Goal: Task Accomplishment & Management: Manage account settings

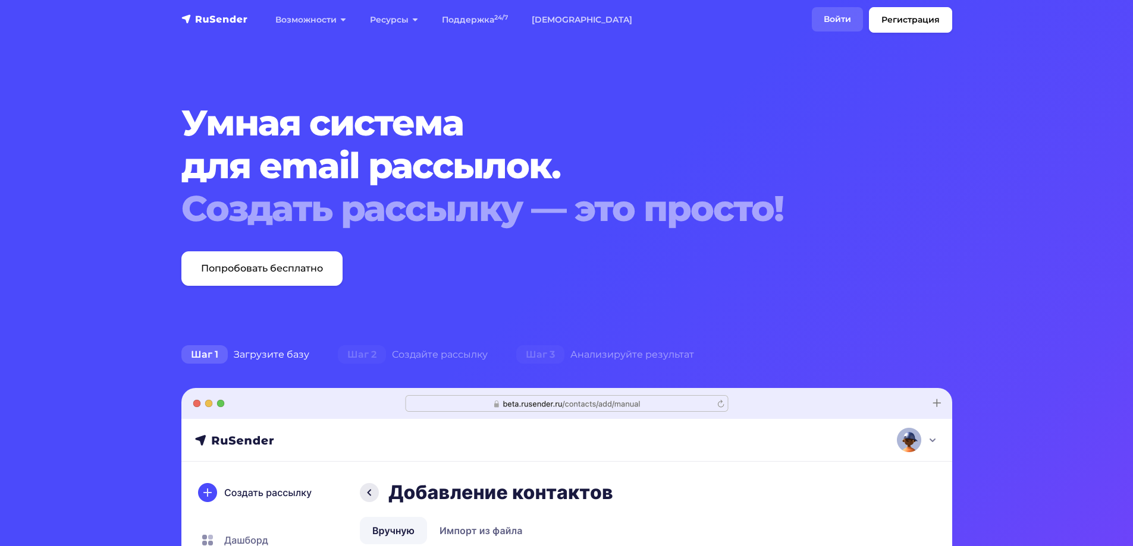
click at [832, 23] on link "Войти" at bounding box center [837, 19] width 51 height 24
click at [851, 19] on link "Войти" at bounding box center [837, 19] width 51 height 24
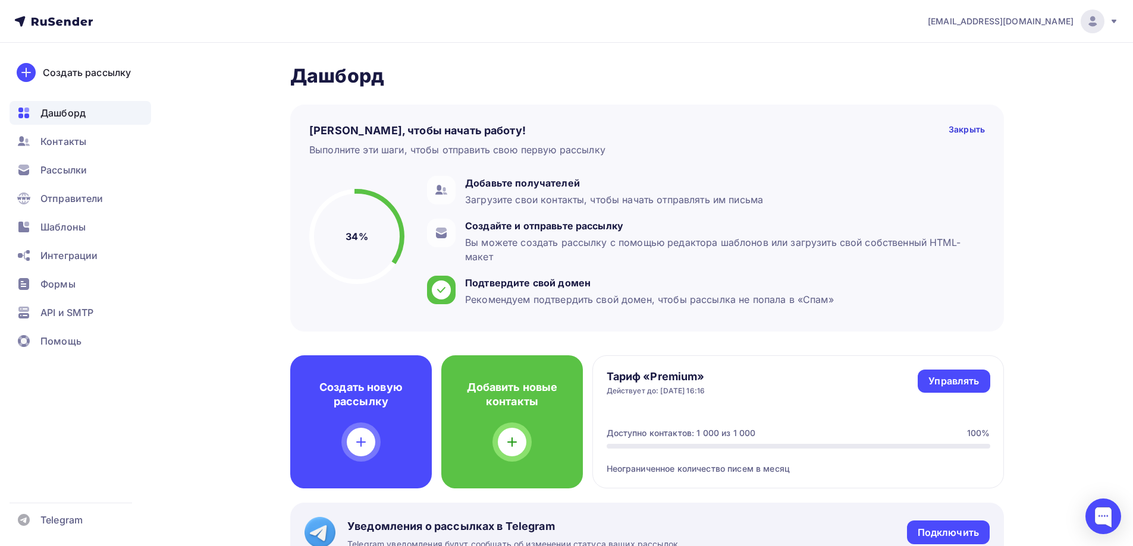
click at [1088, 23] on img at bounding box center [1092, 21] width 14 height 14
click at [1022, 73] on link "[DEMOGRAPHIC_DATA]" at bounding box center [1011, 76] width 200 height 24
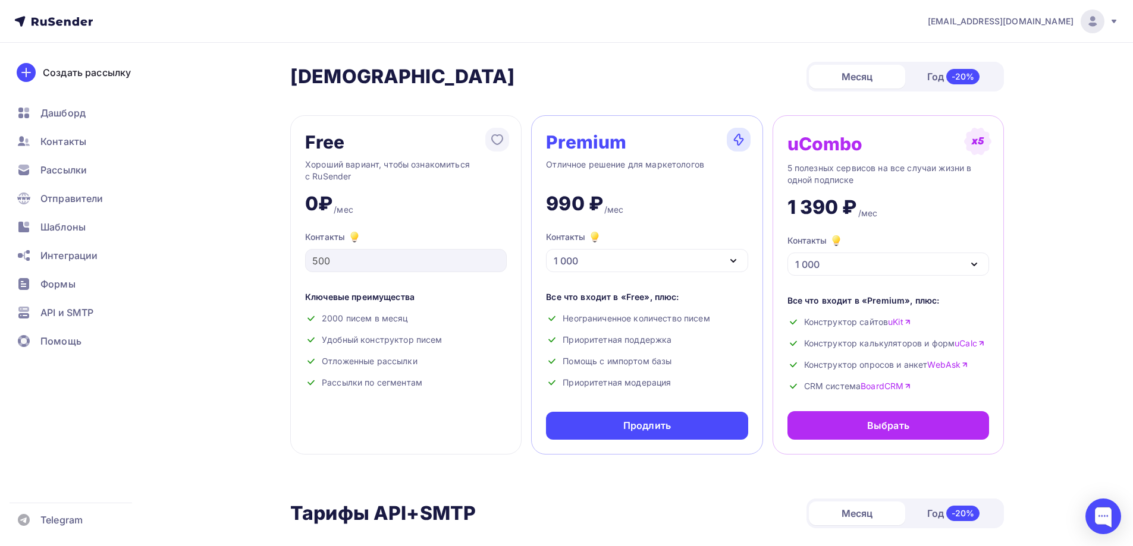
click at [1045, 20] on span "info@hivemindai.ru" at bounding box center [1000, 21] width 146 height 12
click at [1012, 48] on link "Аккаунт" at bounding box center [1011, 52] width 200 height 24
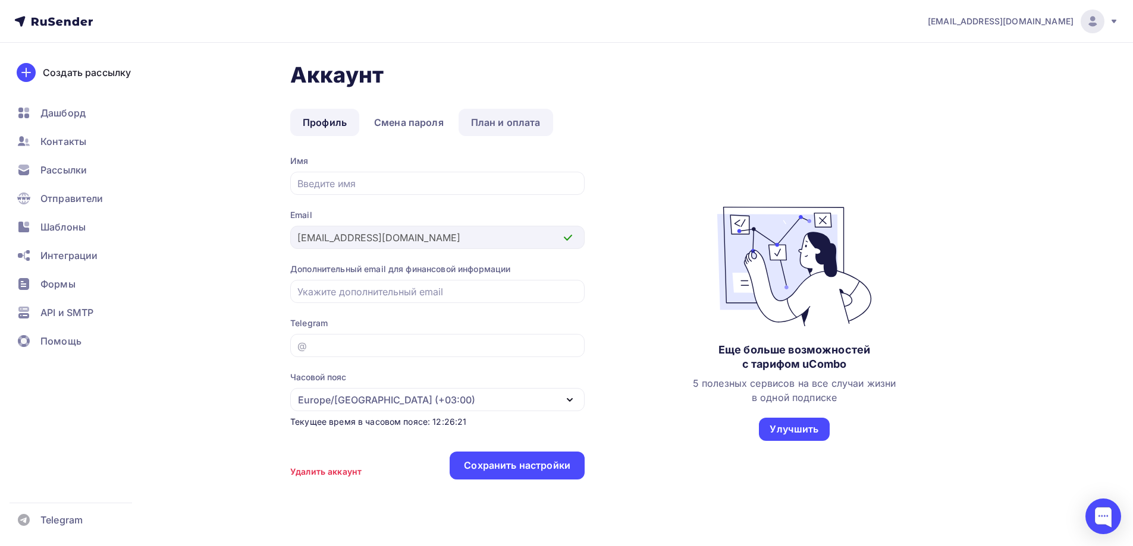
click at [521, 124] on link "План и оплата" at bounding box center [505, 122] width 95 height 27
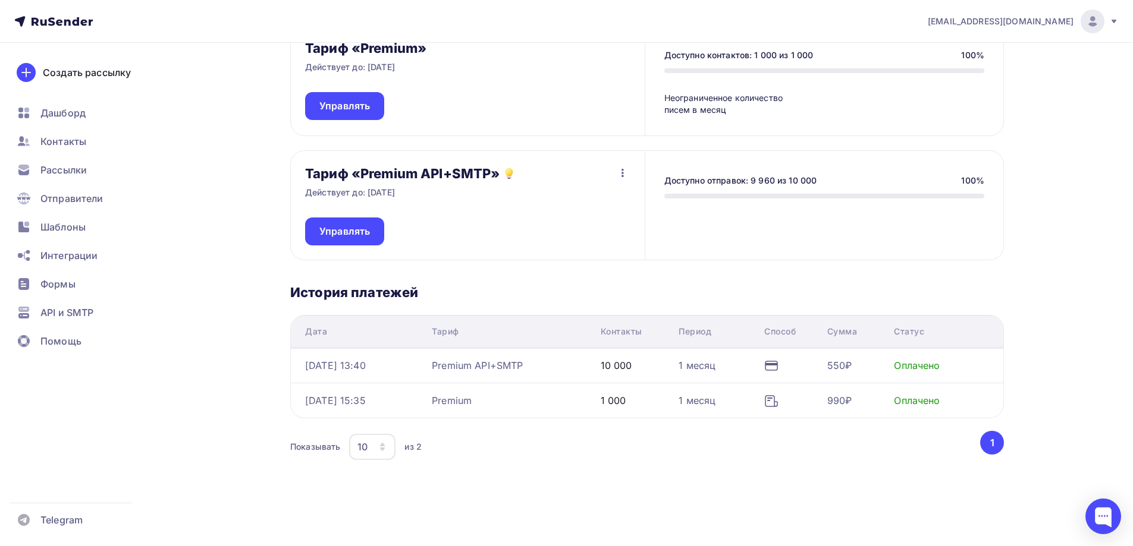
scroll to position [136, 0]
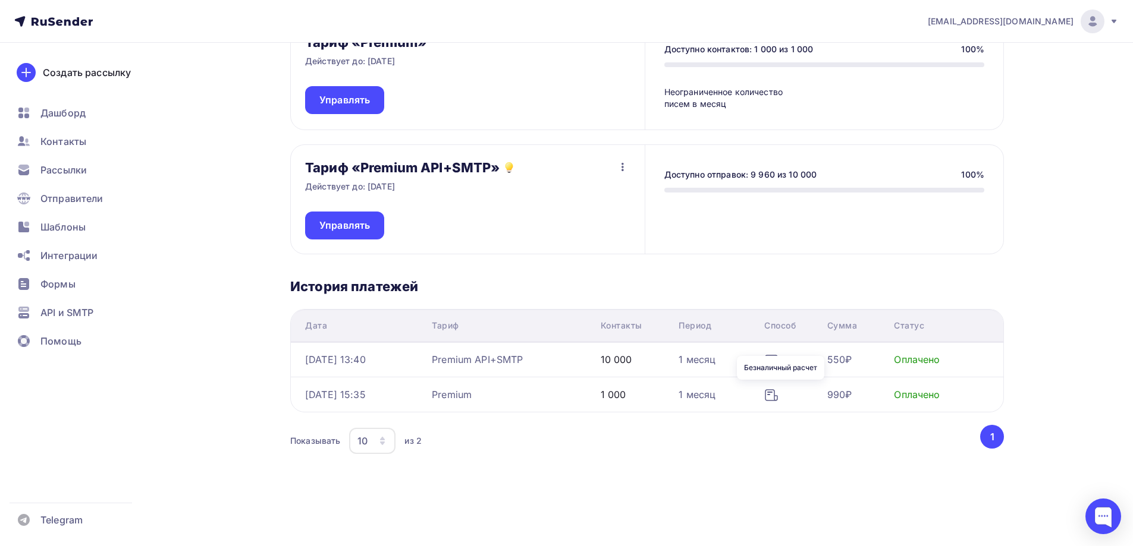
click at [778, 397] on icon at bounding box center [771, 395] width 14 height 14
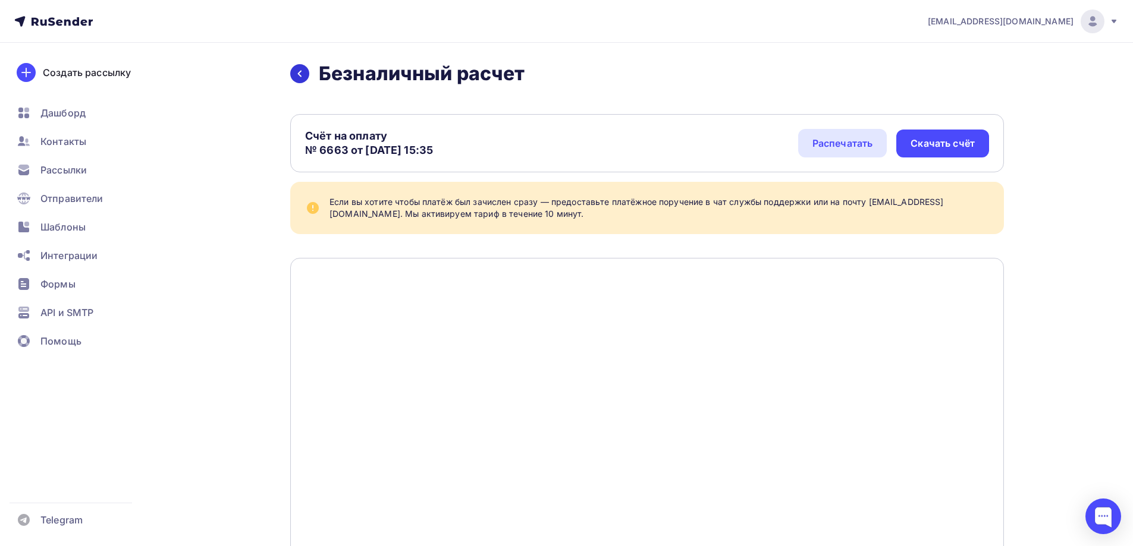
click at [299, 73] on icon at bounding box center [300, 74] width 4 height 7
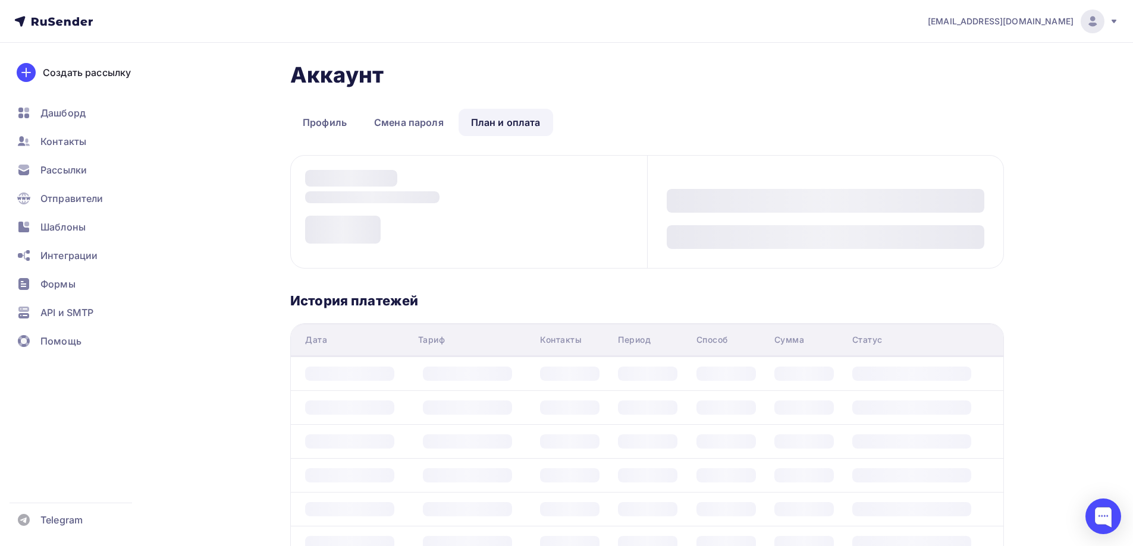
scroll to position [136, 0]
